Goal: Task Accomplishment & Management: Manage account settings

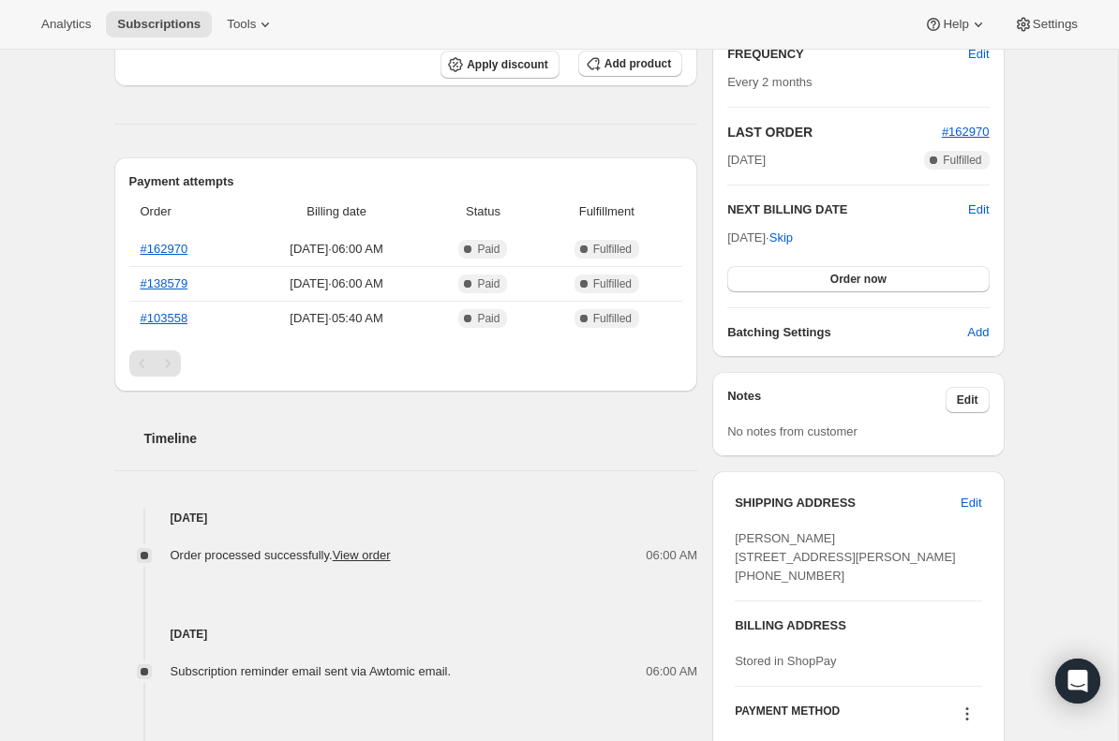
scroll to position [353, 0]
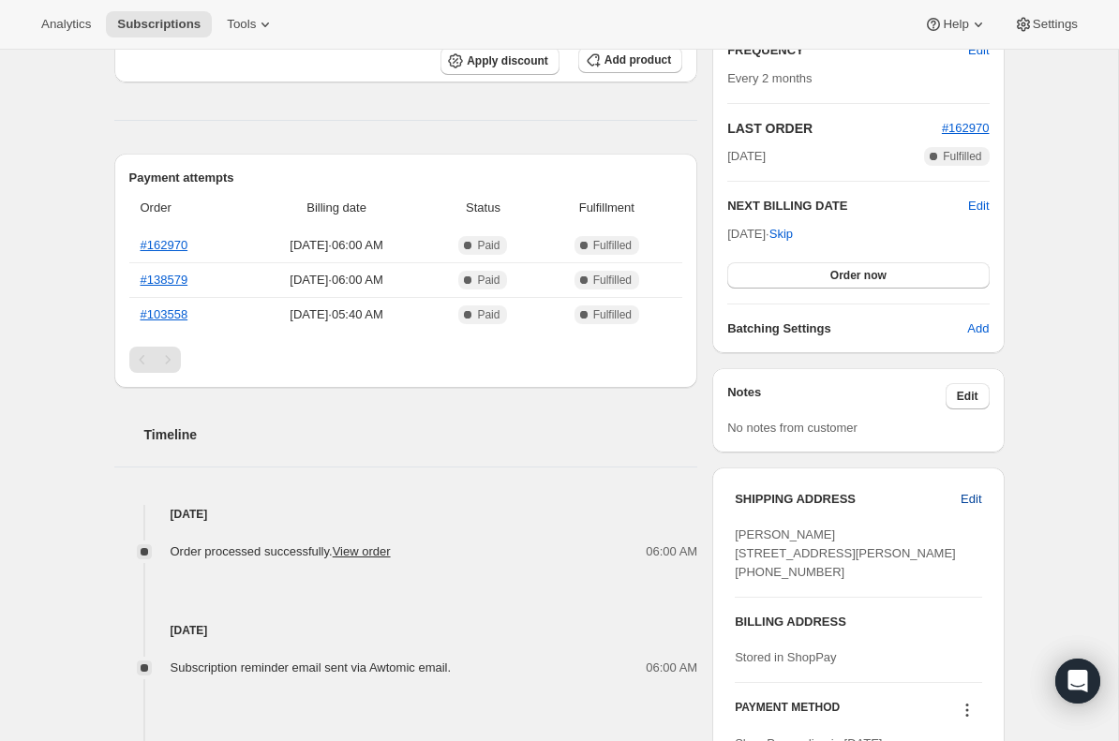
click at [953, 496] on button "Edit" at bounding box center [970, 499] width 43 height 30
select select "[GEOGRAPHIC_DATA]"
select select "PA"
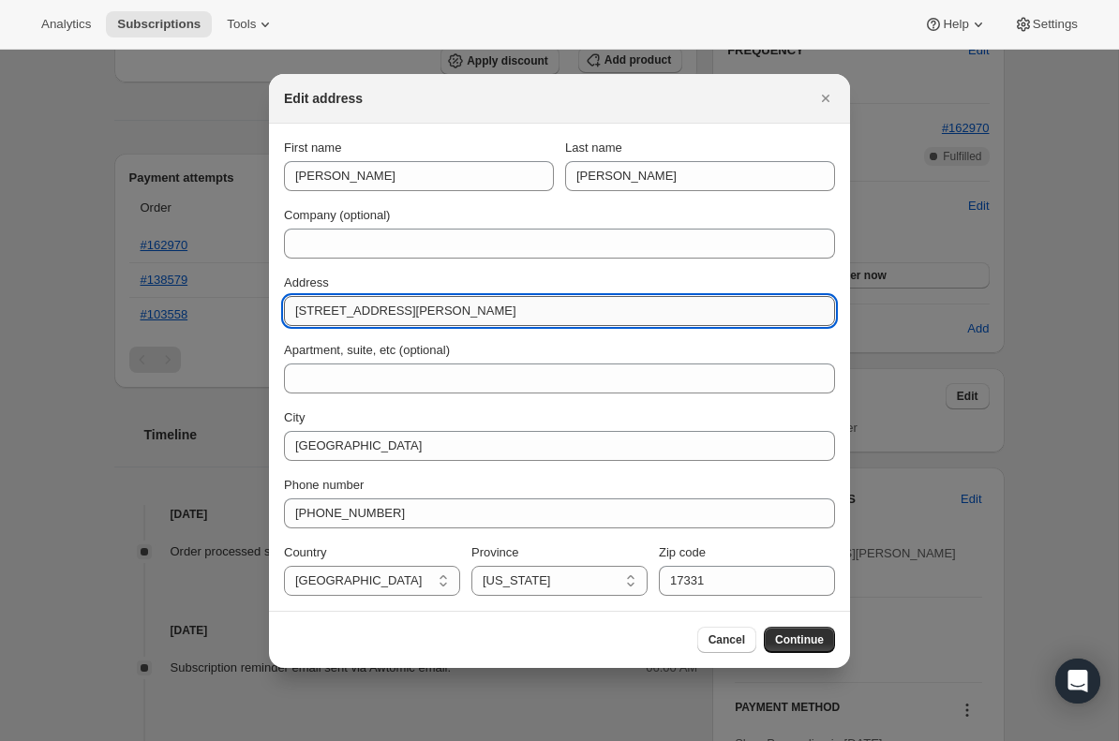
drag, startPoint x: 448, startPoint y: 305, endPoint x: 305, endPoint y: 304, distance: 143.4
click at [305, 304] on input "[STREET_ADDRESS][PERSON_NAME]" at bounding box center [559, 311] width 551 height 30
type input "1"
type input "x"
type input "v"
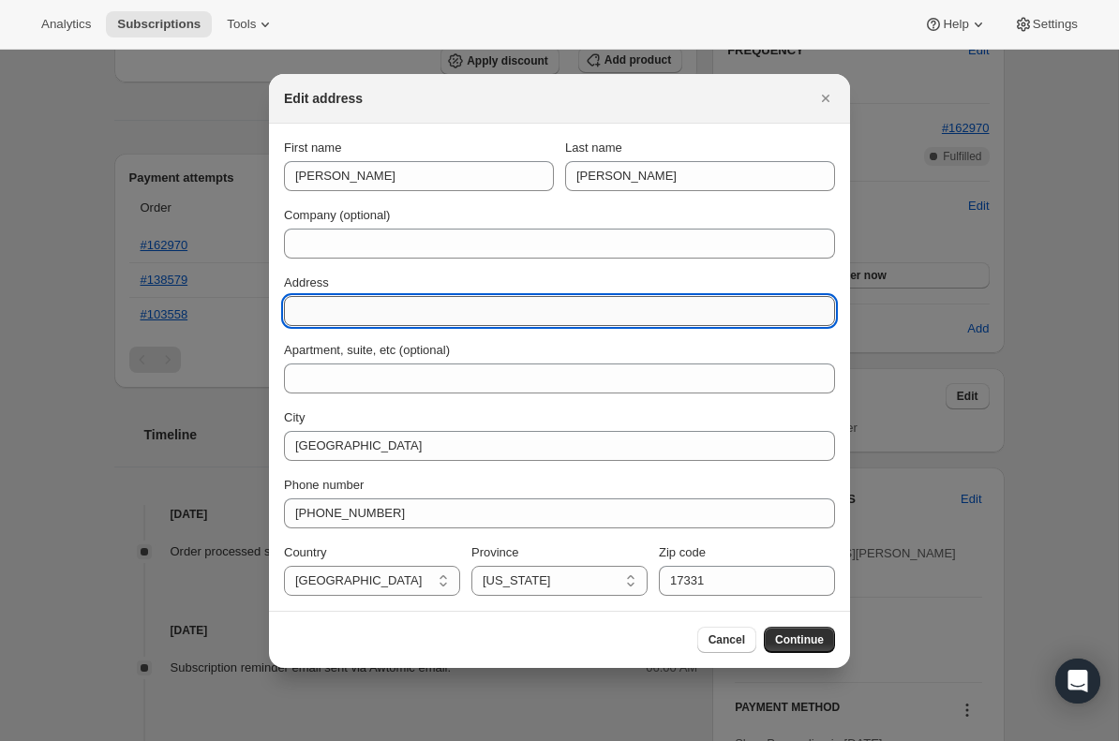
paste input "[STREET_ADDRESS]"
drag, startPoint x: 596, startPoint y: 307, endPoint x: 488, endPoint y: 305, distance: 107.8
click at [488, 305] on input "[STREET_ADDRESS]" at bounding box center [559, 311] width 551 height 30
type input "[STREET_ADDRESS]"
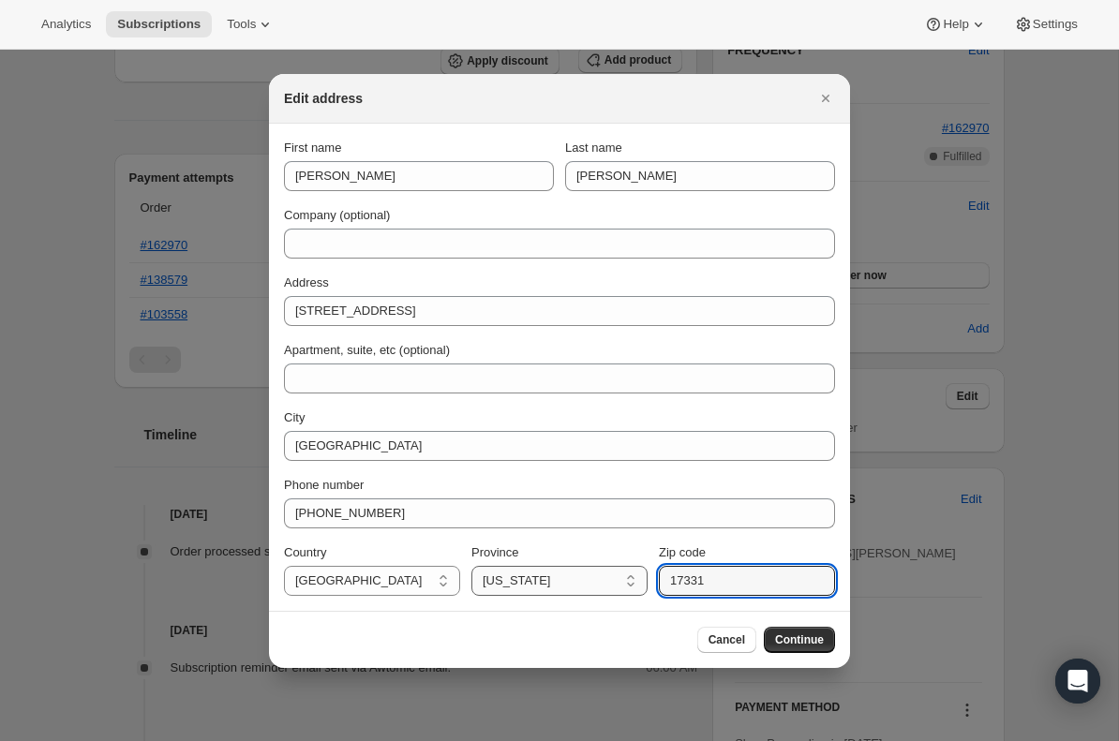
drag, startPoint x: 724, startPoint y: 592, endPoint x: 634, endPoint y: 585, distance: 90.3
click at [634, 585] on div "Country [GEOGRAPHIC_DATA] [GEOGRAPHIC_DATA] [GEOGRAPHIC_DATA] [GEOGRAPHIC_DATA]…" at bounding box center [559, 569] width 551 height 52
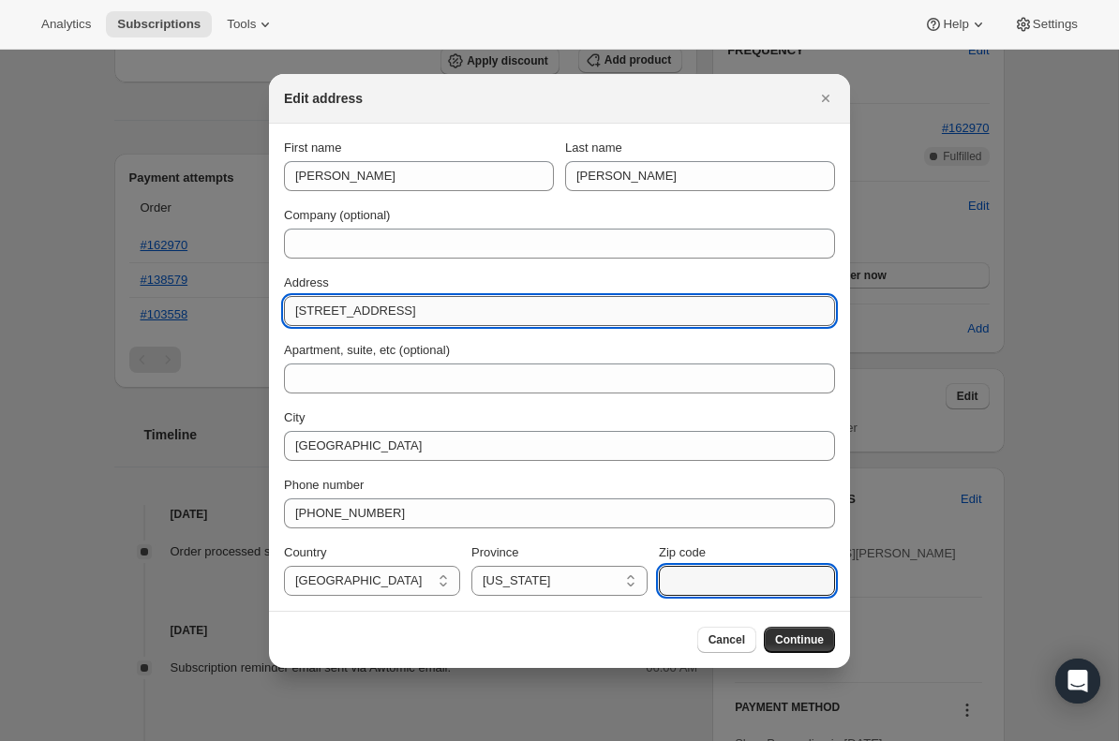
click at [502, 299] on input "[STREET_ADDRESS]" at bounding box center [559, 311] width 551 height 30
click at [499, 319] on input "[STREET_ADDRESS]" at bounding box center [559, 311] width 551 height 30
drag, startPoint x: 502, startPoint y: 315, endPoint x: 395, endPoint y: 310, distance: 106.9
click at [395, 310] on input "[STREET_ADDRESS]" at bounding box center [559, 311] width 551 height 30
type input "[STREET_ADDRESS]"
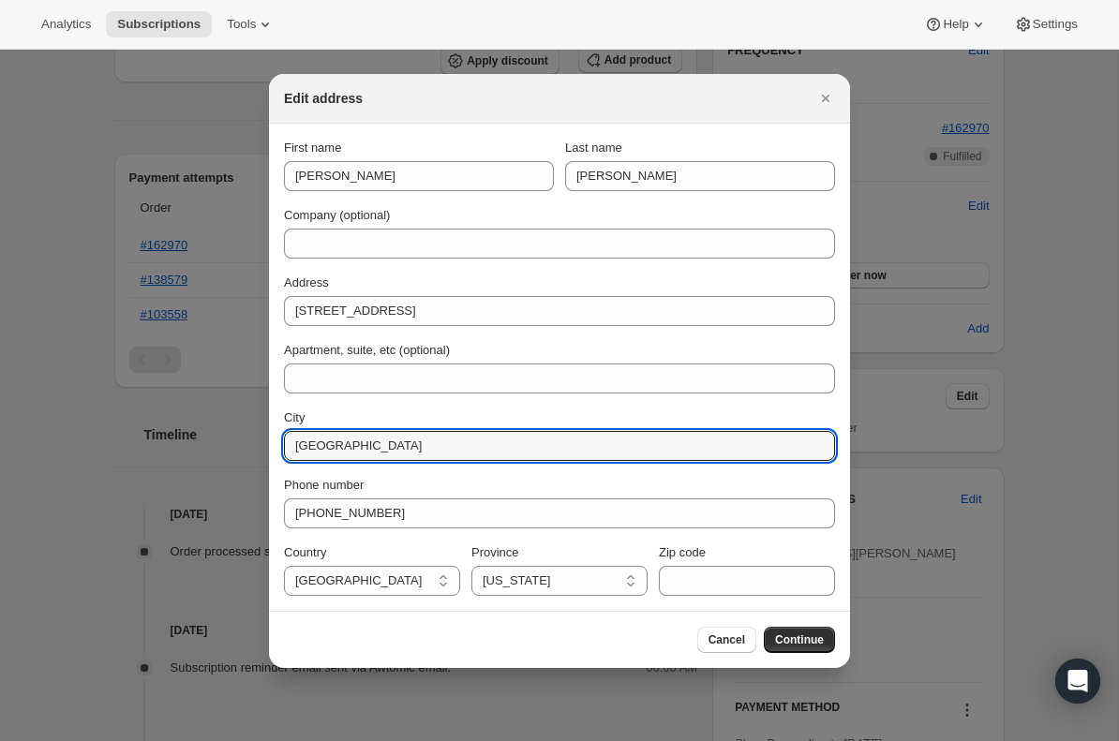
drag, startPoint x: 352, startPoint y: 448, endPoint x: 208, endPoint y: 448, distance: 144.3
paste input "[GEOGRAPHIC_DATA]"
type input "[GEOGRAPHIC_DATA]"
click at [393, 400] on div "First name [PERSON_NAME] Last name [PERSON_NAME] Company (optional) Address [ST…" at bounding box center [559, 367] width 551 height 457
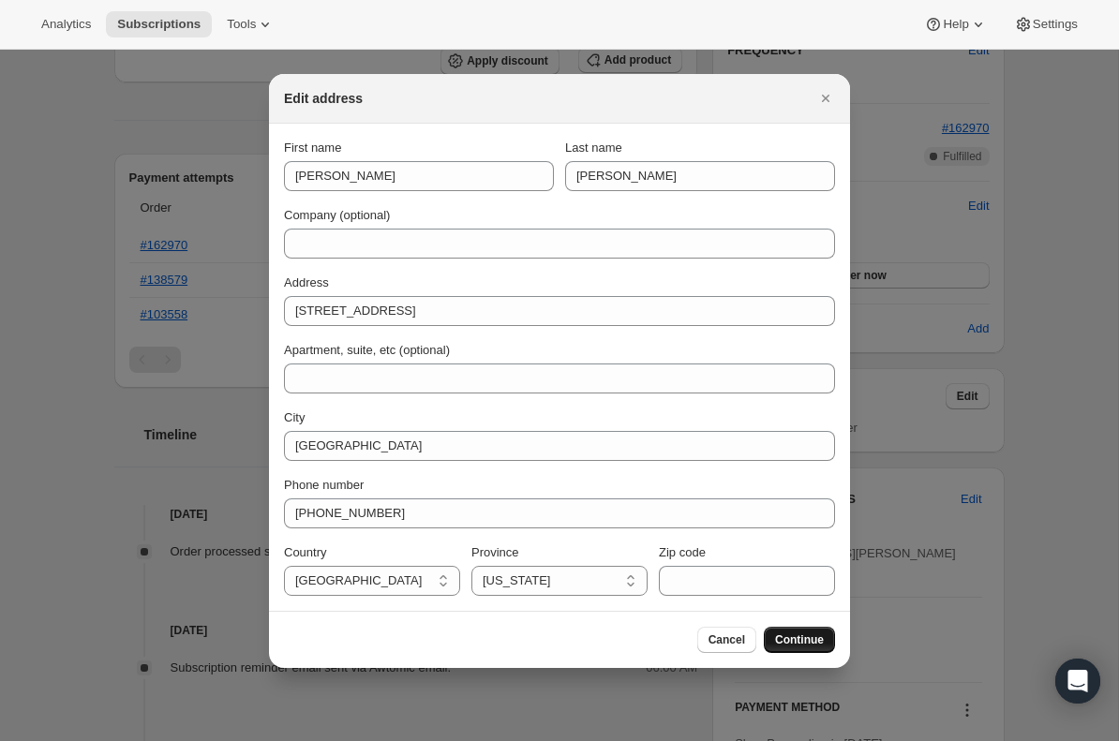
click at [781, 632] on span "Continue" at bounding box center [799, 639] width 49 height 15
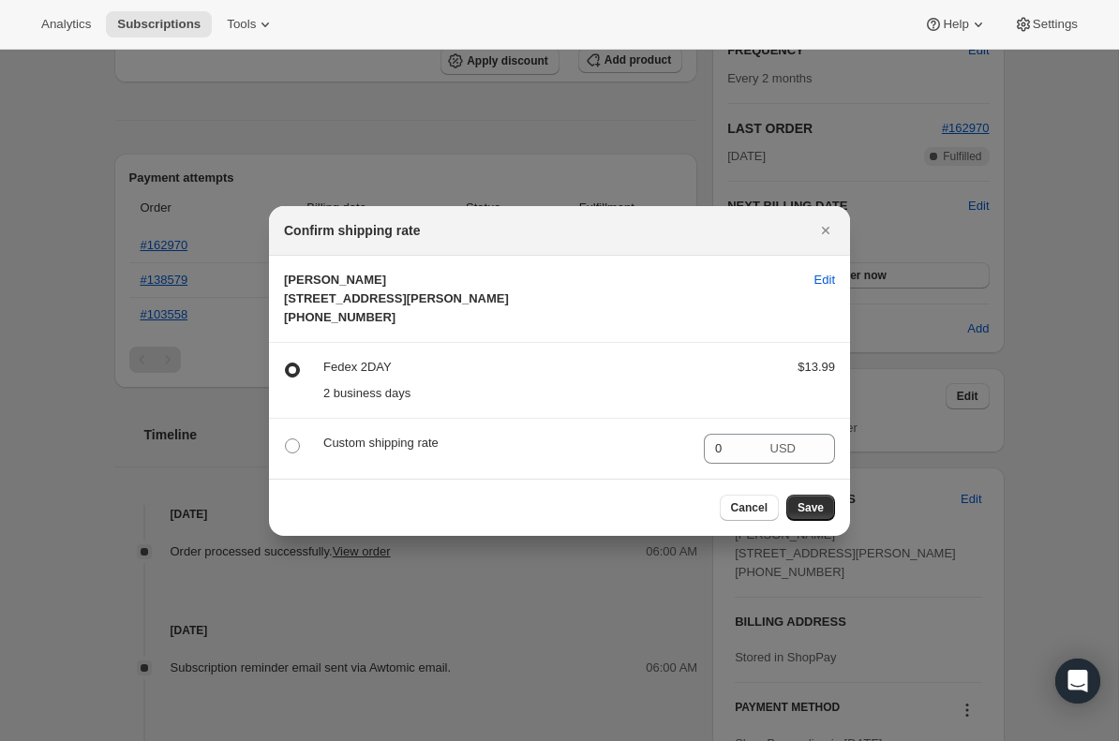
click at [812, 512] on div "Cancel Save" at bounding box center [559, 507] width 581 height 57
click at [809, 515] on span "Save" at bounding box center [810, 507] width 26 height 15
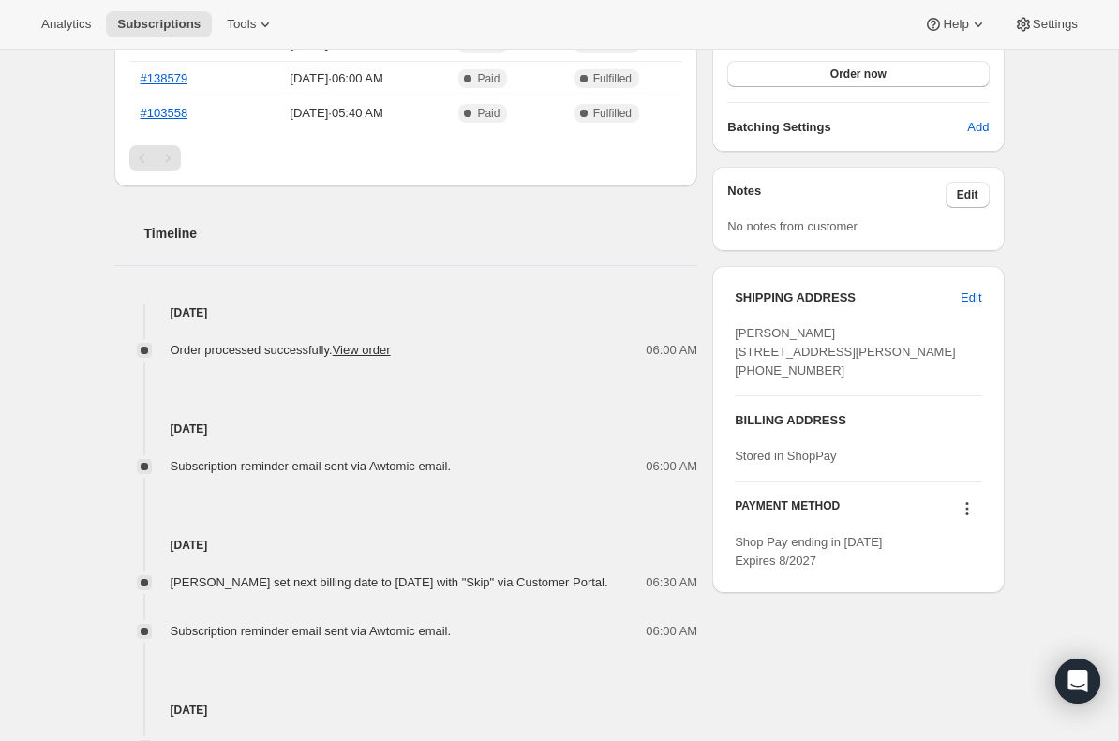
scroll to position [661, 0]
click at [960, 296] on span "Edit" at bounding box center [970, 296] width 21 height 19
select select "[GEOGRAPHIC_DATA]"
select select "PA"
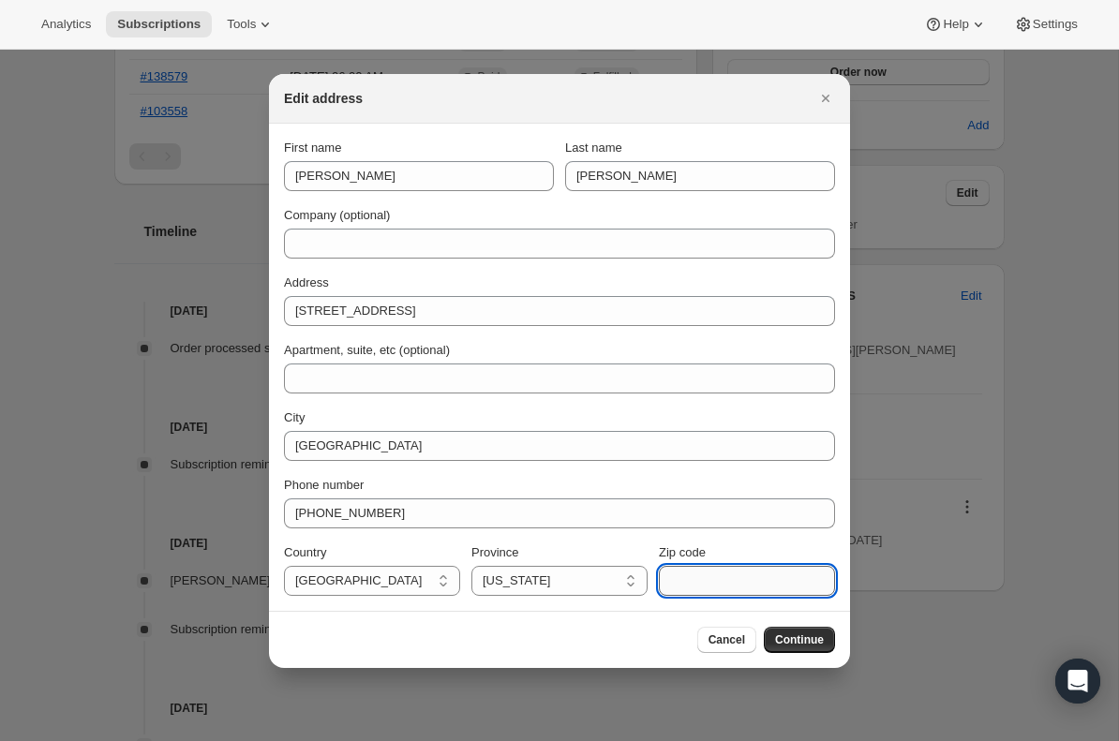
click at [701, 574] on input "Zip code" at bounding box center [747, 581] width 176 height 30
type input "b"
paste input "17350"
type input "17350"
click at [794, 646] on span "Continue" at bounding box center [799, 639] width 49 height 15
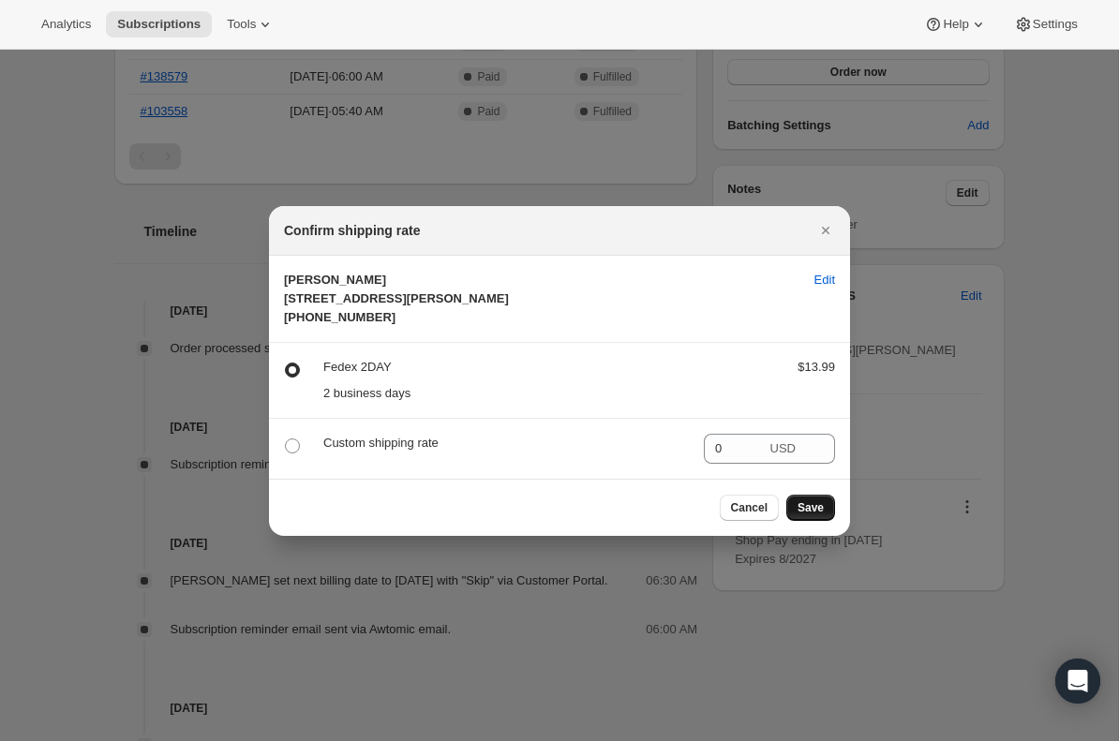
click at [816, 515] on span "Save" at bounding box center [810, 507] width 26 height 15
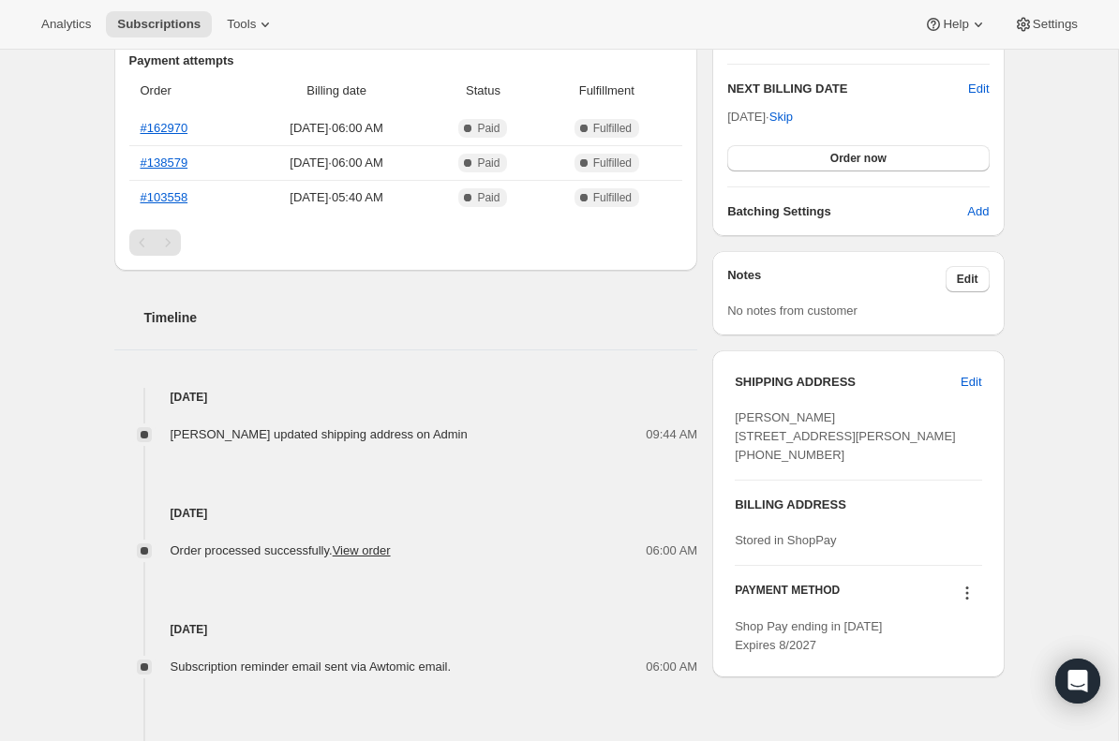
drag, startPoint x: 822, startPoint y: 473, endPoint x: 730, endPoint y: 416, distance: 108.2
click at [730, 416] on div "SHIPPING ADDRESS Edit [PERSON_NAME] [STREET_ADDRESS][PERSON_NAME] [PHONE_NUMBER…" at bounding box center [857, 513] width 291 height 327
copy span "[PERSON_NAME] [STREET_ADDRESS][PERSON_NAME]"
